Goal: Task Accomplishment & Management: Manage account settings

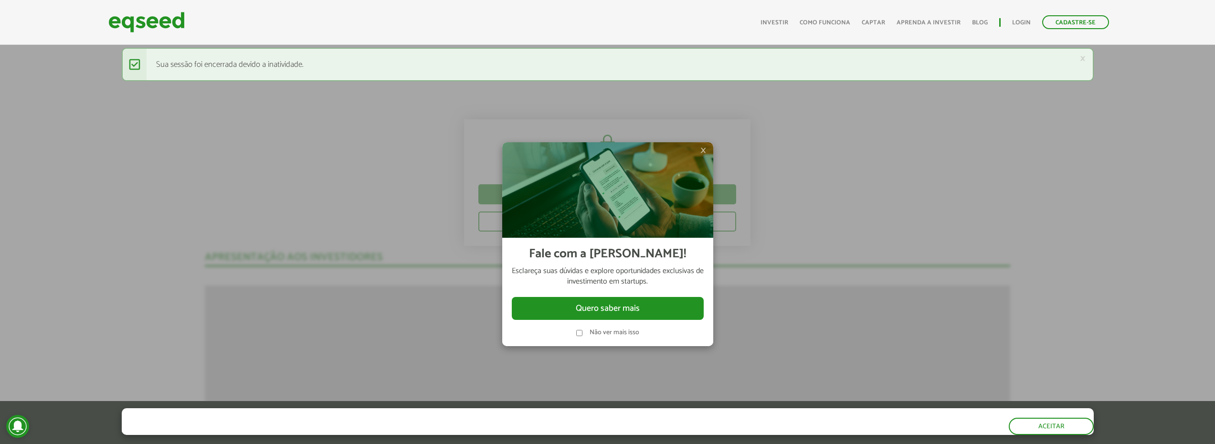
click at [624, 332] on label "Não ver mais isso" at bounding box center [615, 332] width 50 height 7
click at [698, 149] on img at bounding box center [607, 189] width 211 height 95
click at [704, 149] on span "×" at bounding box center [703, 150] width 6 height 11
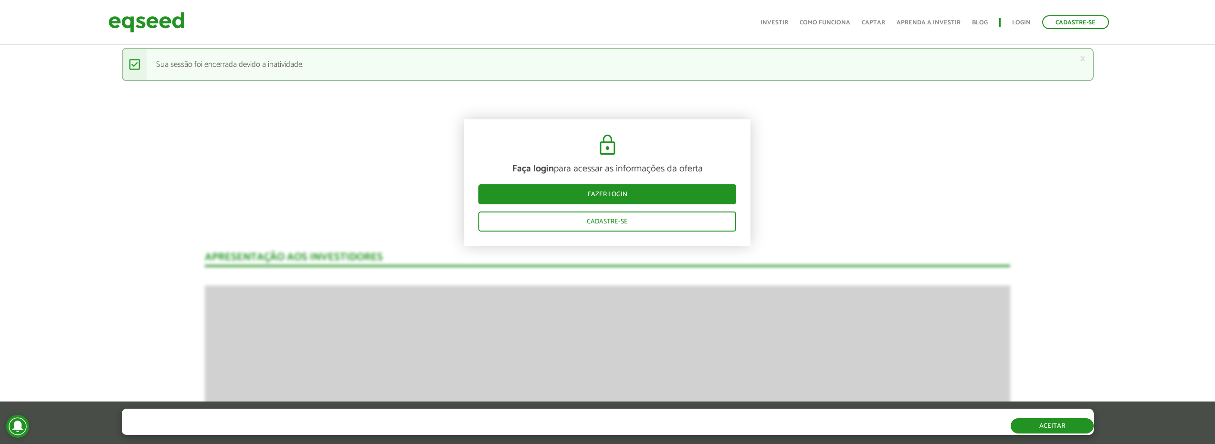
click at [1045, 433] on button "Aceitar" at bounding box center [1052, 425] width 83 height 15
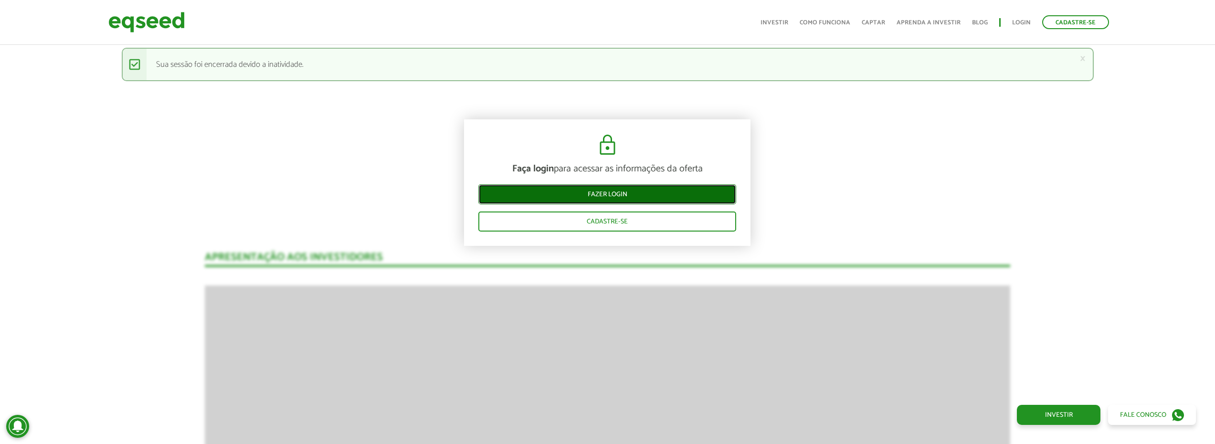
click at [641, 188] on link "Fazer login" at bounding box center [607, 194] width 258 height 20
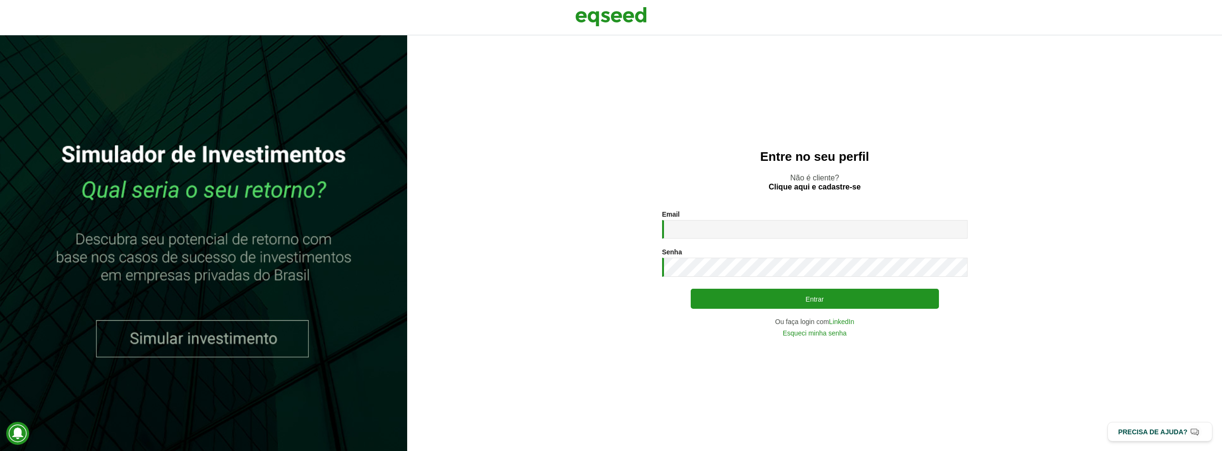
click at [735, 211] on div "Email * Digite seu endereço de e-mail." at bounding box center [815, 225] width 306 height 28
drag, startPoint x: 738, startPoint y: 217, endPoint x: 738, endPoint y: 231, distance: 13.8
click at [738, 222] on div "Email * Digite seu endereço de e-mail." at bounding box center [815, 225] width 306 height 28
click at [738, 231] on input "Email *" at bounding box center [815, 229] width 306 height 19
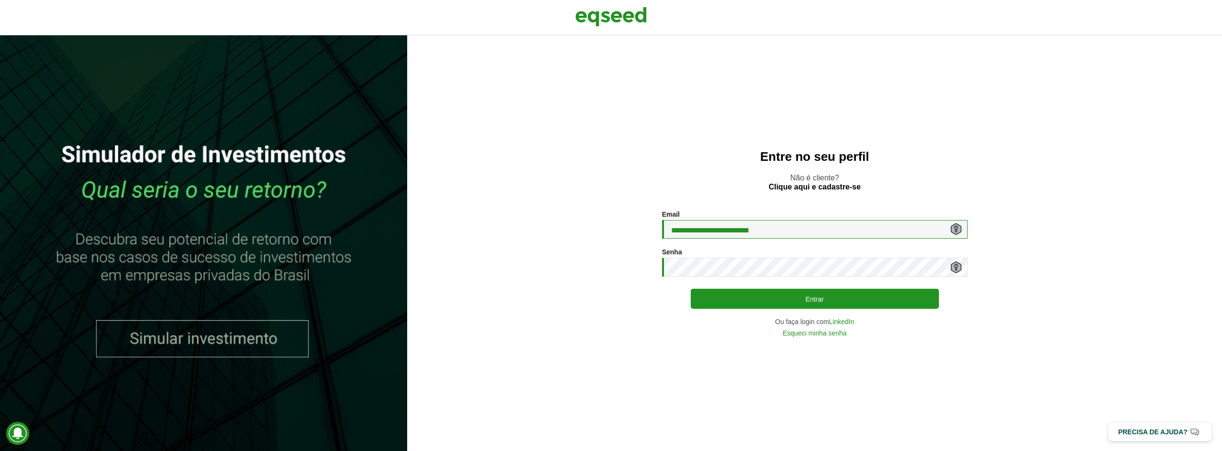
type input "**********"
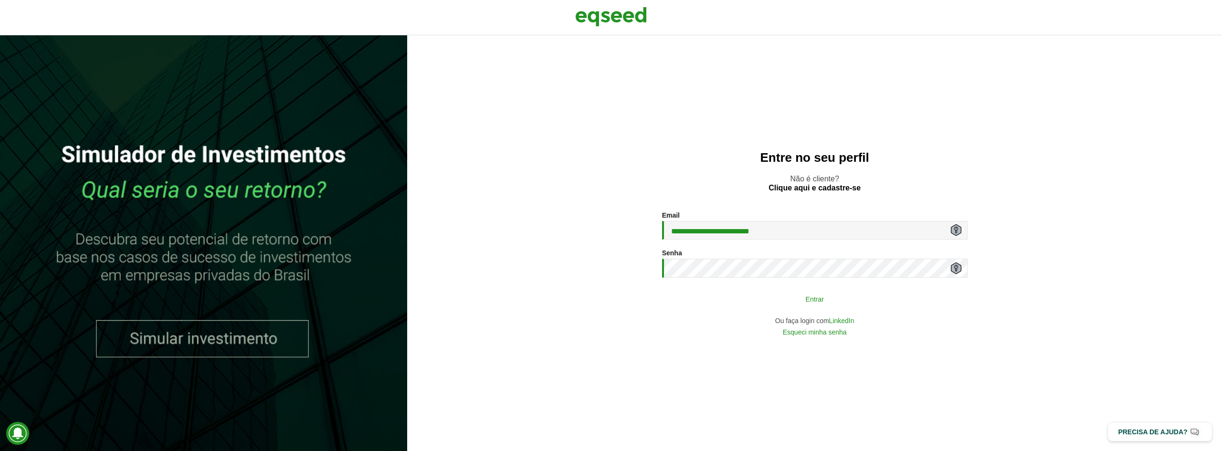
click at [869, 299] on button "Entrar" at bounding box center [815, 299] width 248 height 18
